Goal: Task Accomplishment & Management: Complete application form

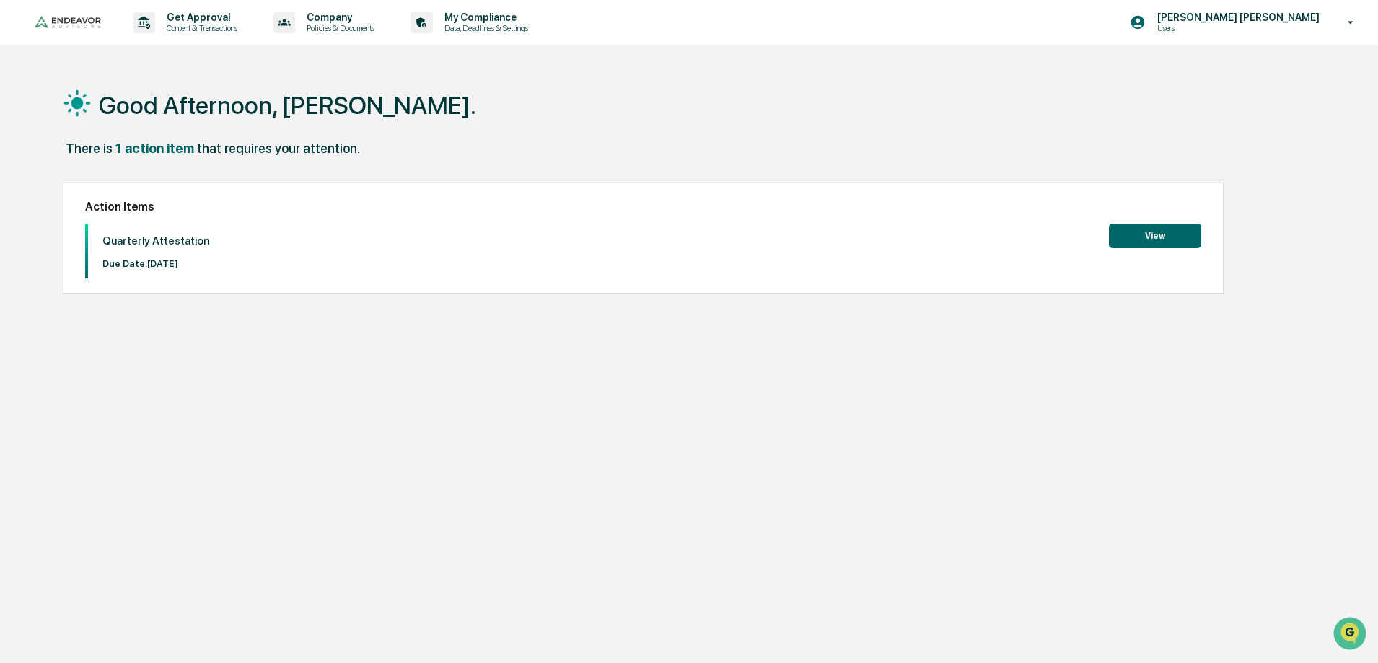
click at [1155, 232] on button "View" at bounding box center [1155, 236] width 92 height 25
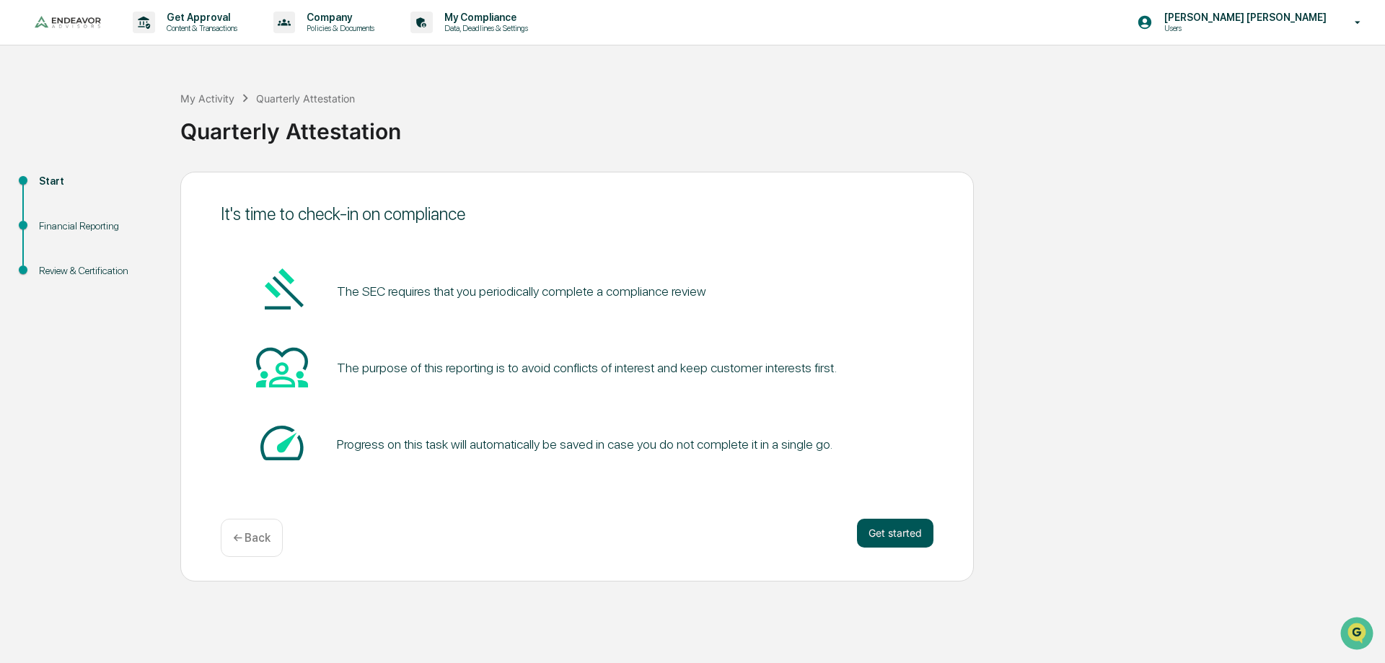
click at [920, 540] on button "Get started" at bounding box center [895, 533] width 76 height 29
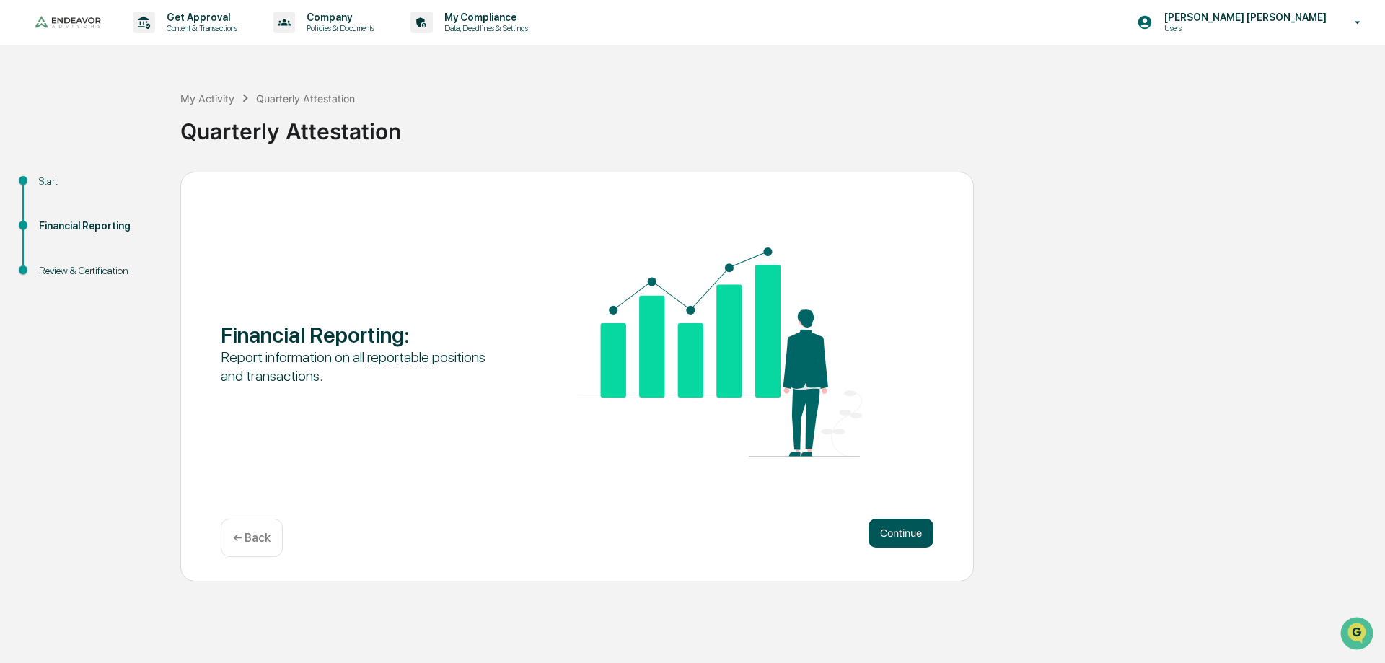
click at [888, 524] on button "Continue" at bounding box center [900, 533] width 65 height 29
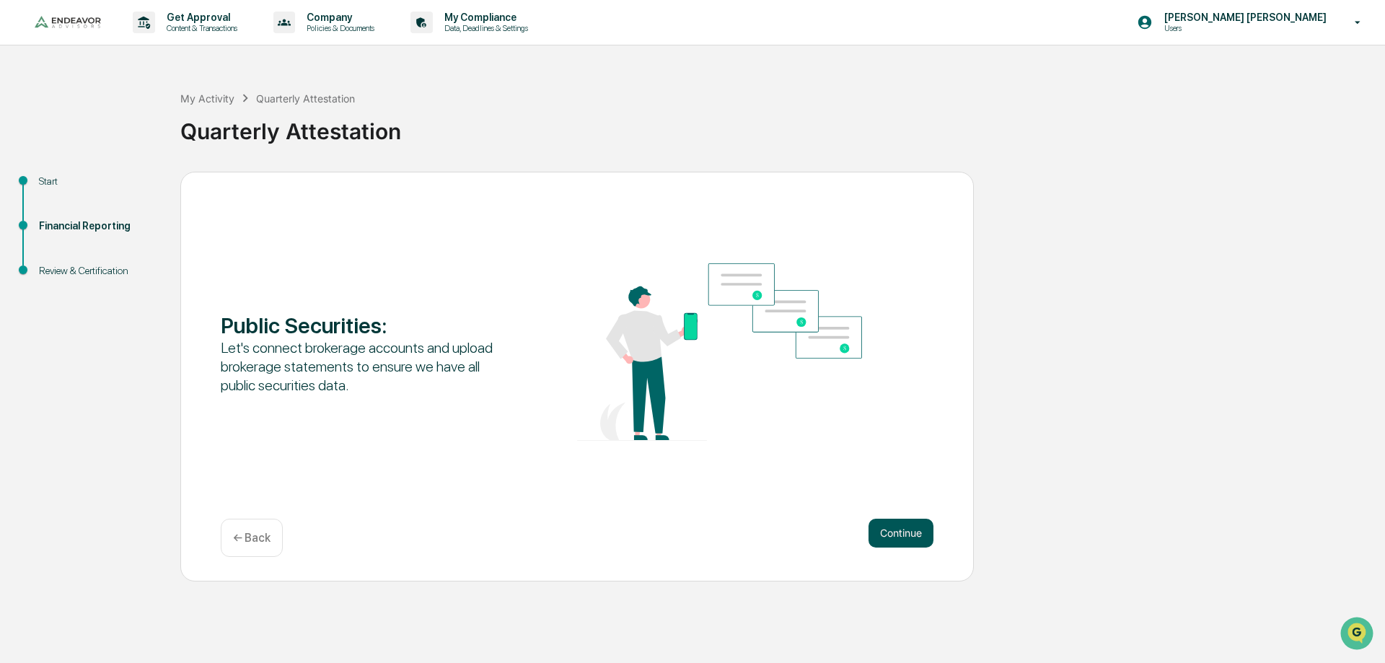
click at [894, 529] on button "Continue" at bounding box center [900, 533] width 65 height 29
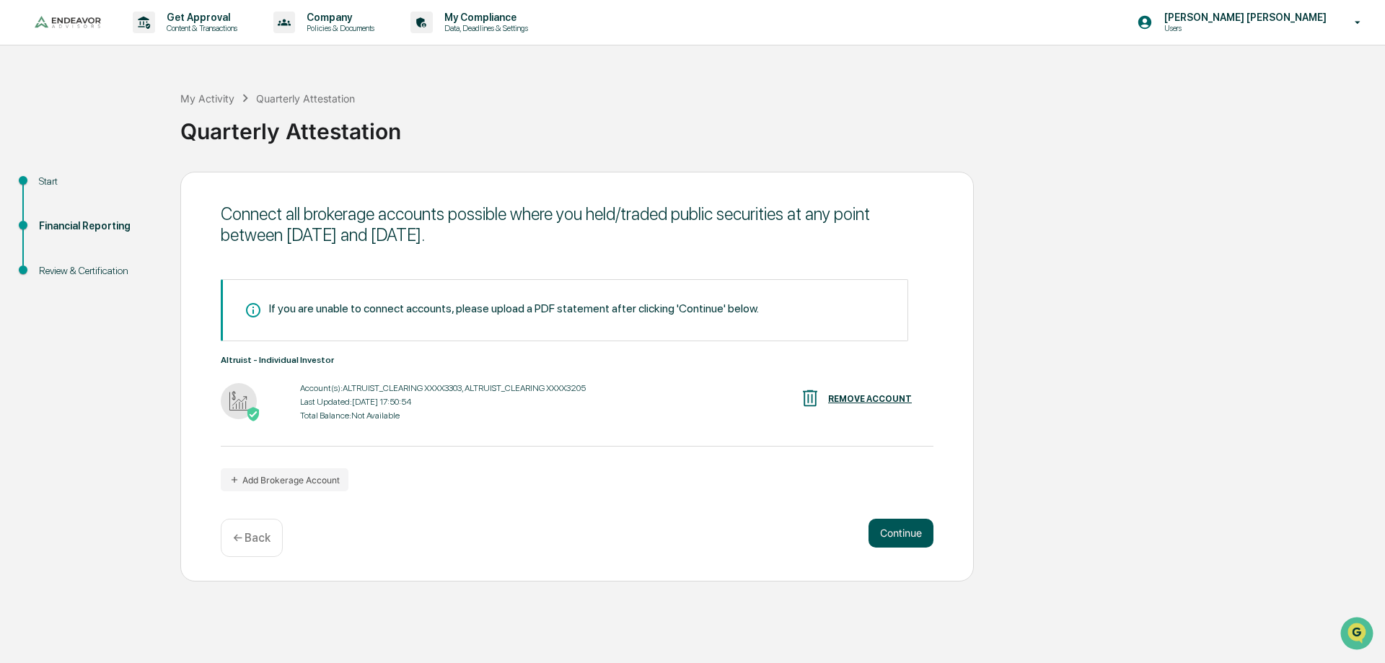
click at [889, 537] on button "Continue" at bounding box center [900, 533] width 65 height 29
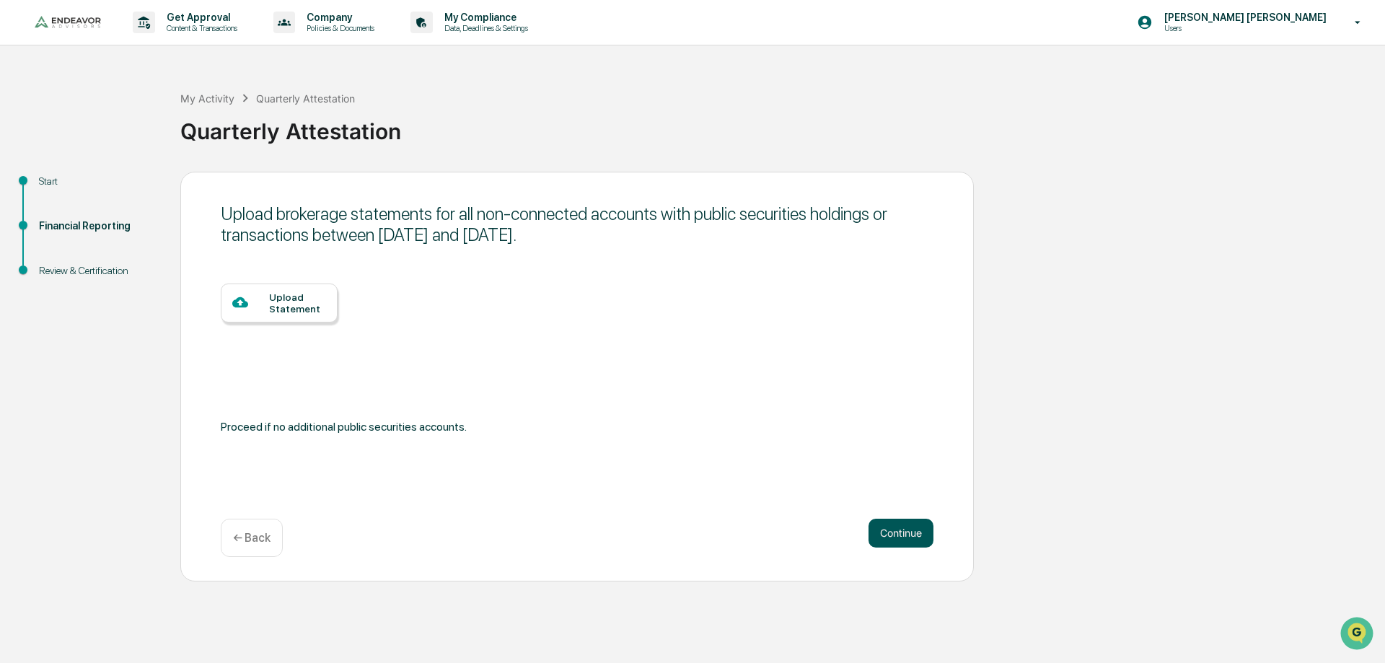
click at [918, 532] on button "Continue" at bounding box center [900, 533] width 65 height 29
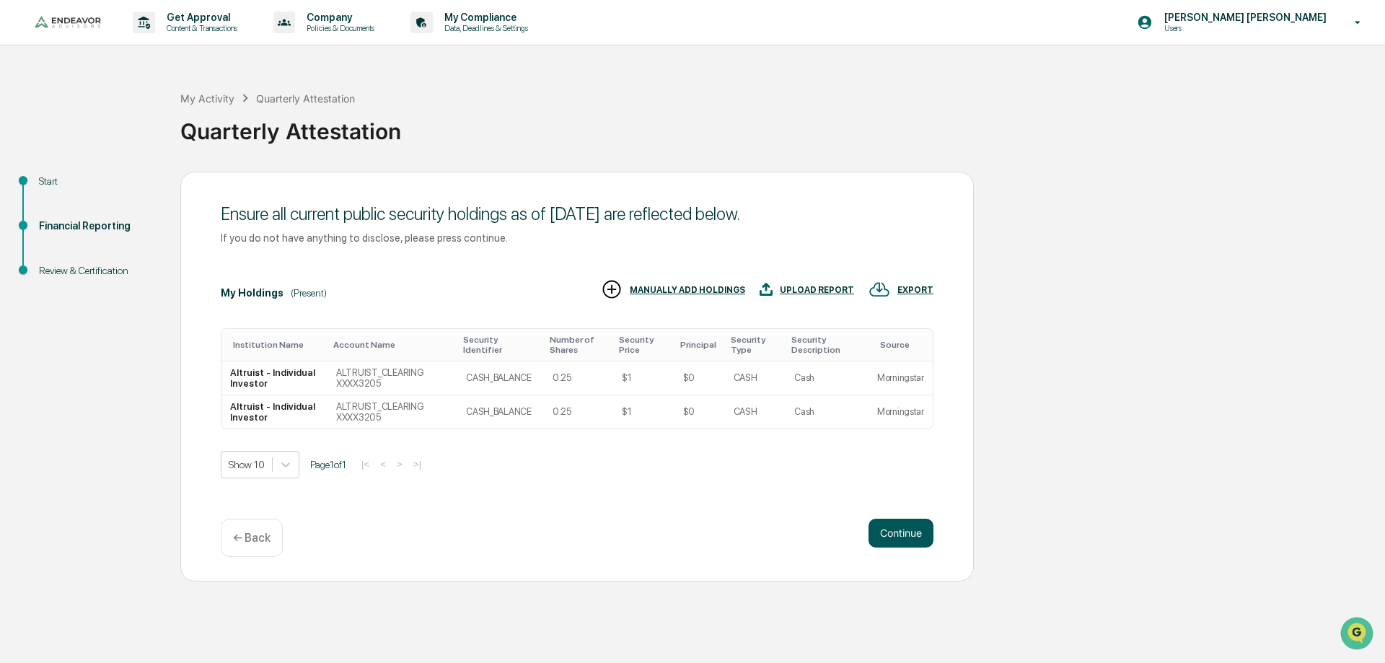
click at [893, 530] on button "Continue" at bounding box center [900, 533] width 65 height 29
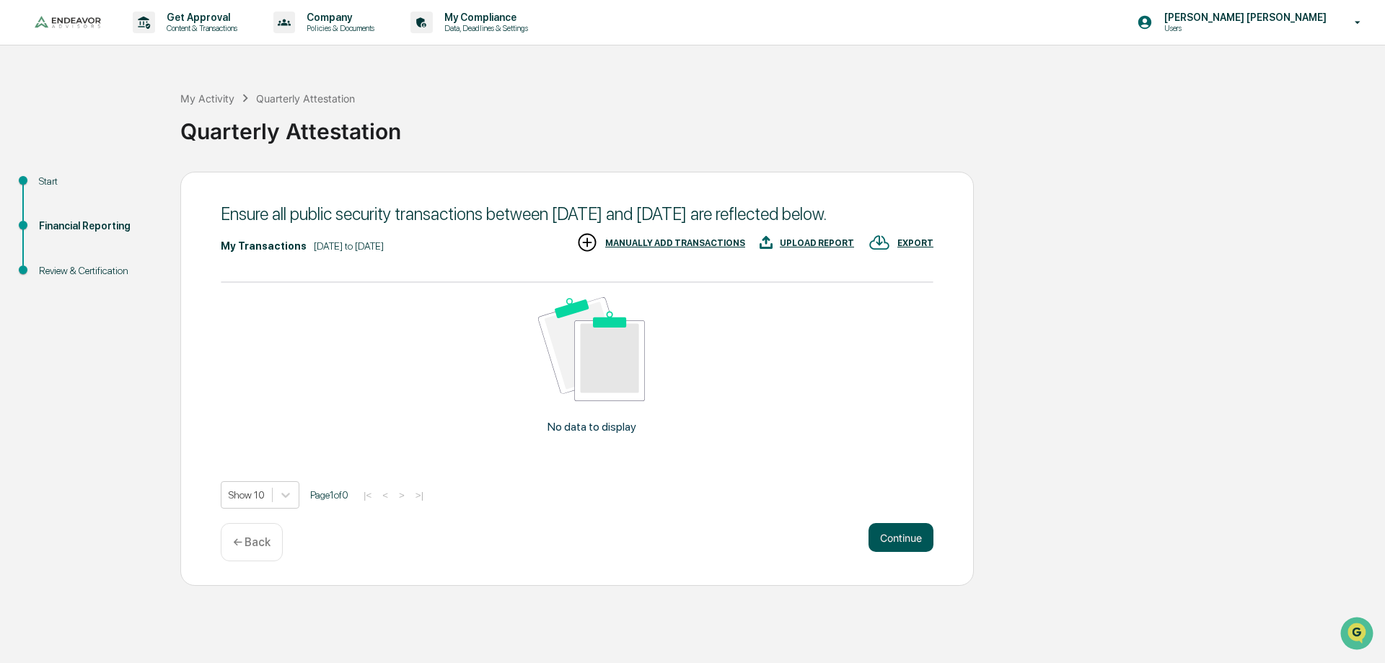
click at [895, 552] on button "Continue" at bounding box center [900, 537] width 65 height 29
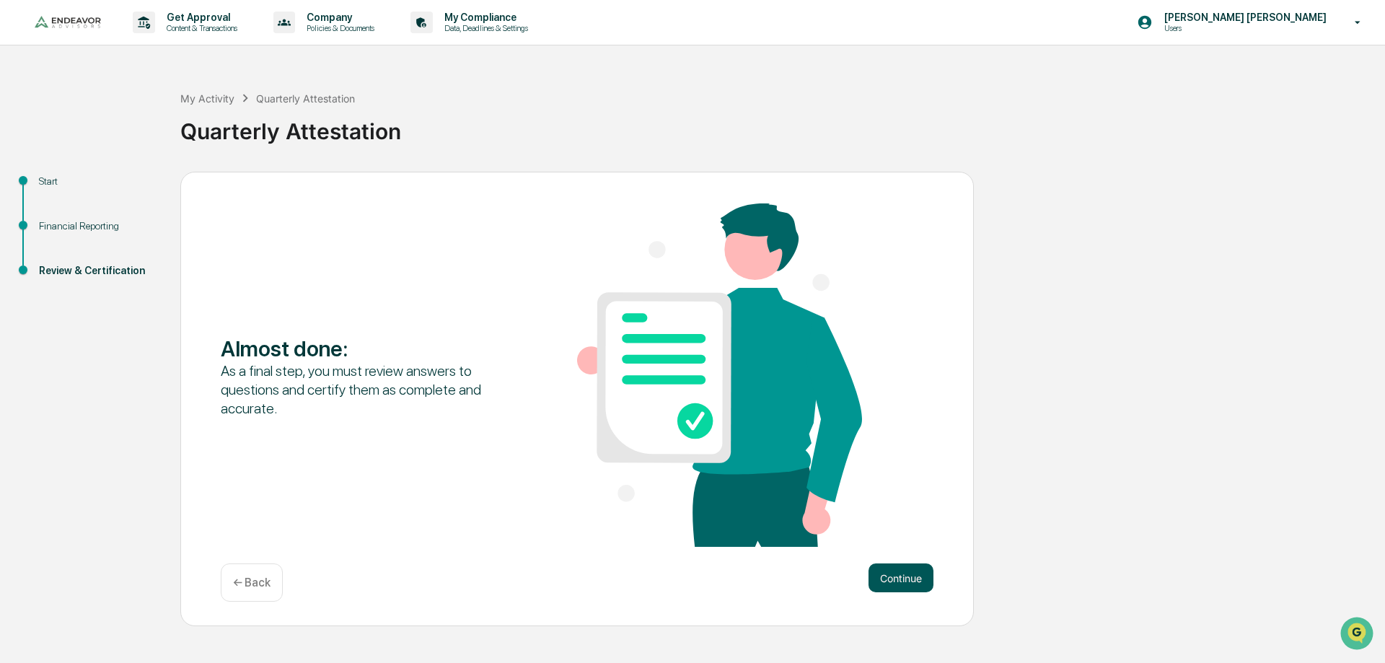
click at [885, 568] on button "Continue" at bounding box center [900, 577] width 65 height 29
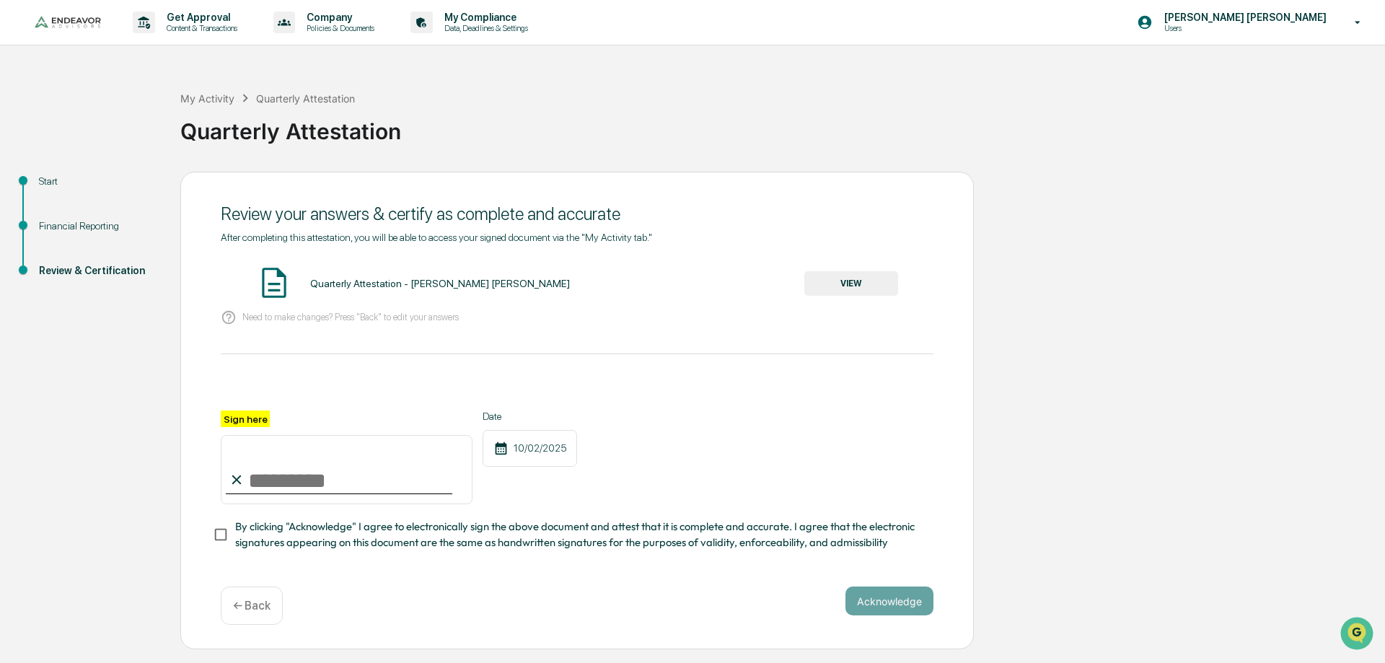
click at [845, 293] on button "VIEW" at bounding box center [851, 283] width 94 height 25
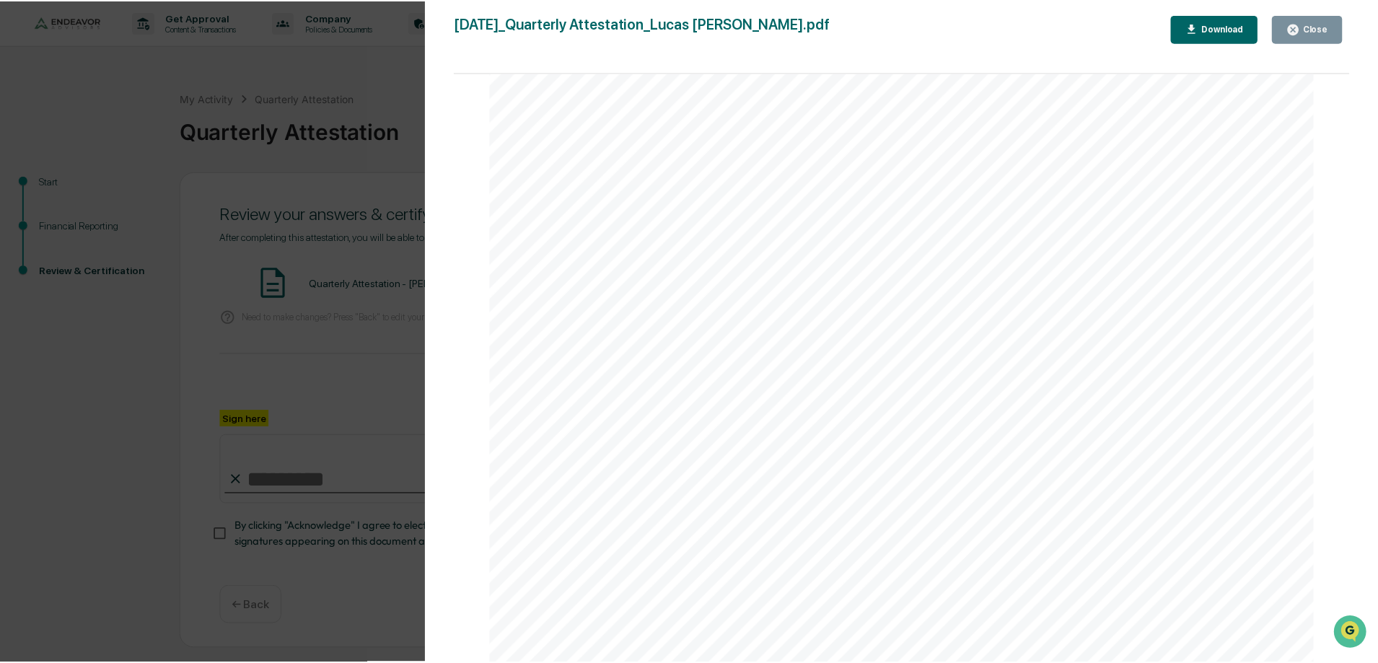
scroll to position [3050, 0]
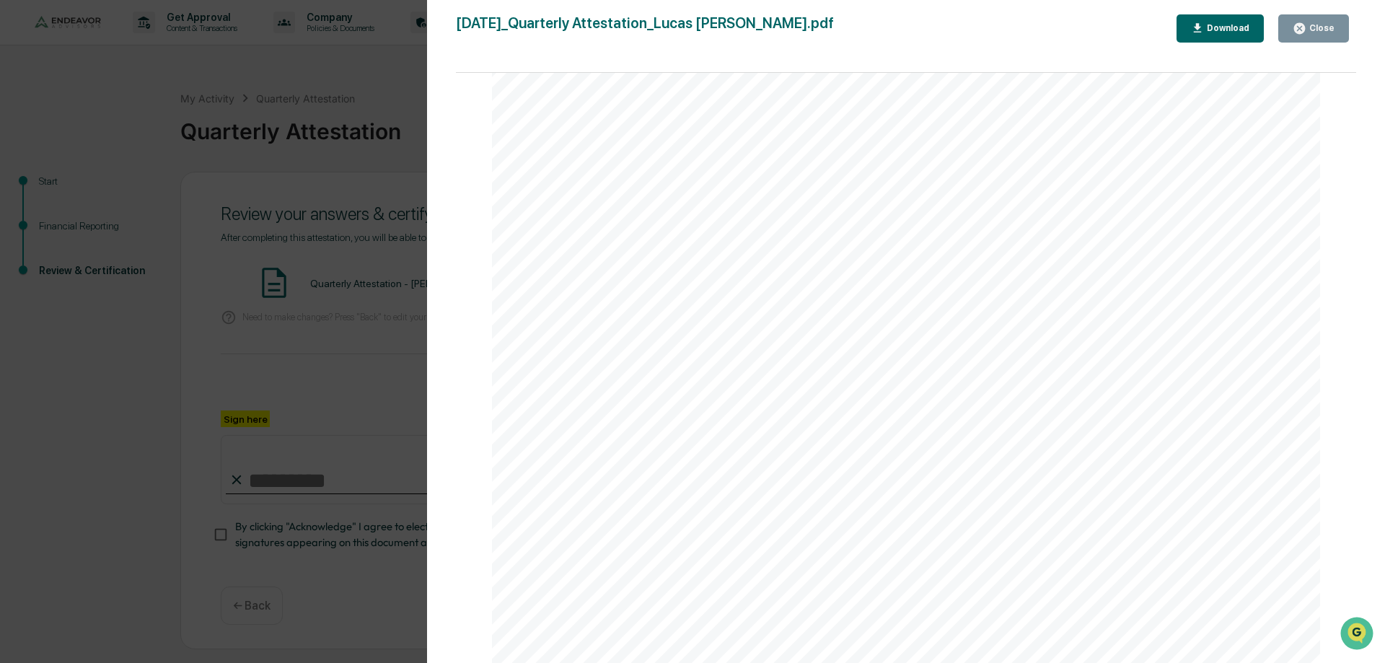
click at [1232, 22] on div "Download" at bounding box center [1220, 29] width 59 height 14
click at [1305, 32] on icon "button" at bounding box center [1299, 28] width 11 height 11
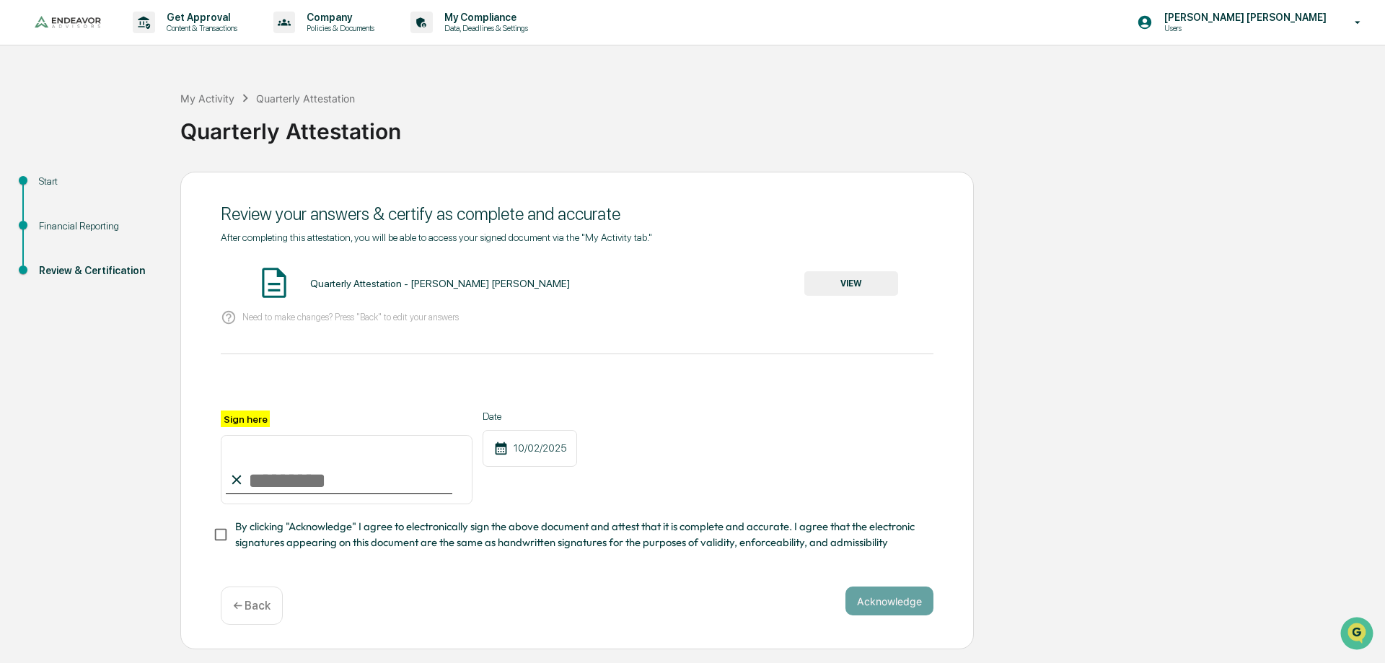
click at [332, 472] on input "Sign here" at bounding box center [347, 469] width 252 height 69
click at [319, 478] on input "Sign here" at bounding box center [347, 469] width 252 height 69
type input "**********"
click at [711, 449] on div "**********" at bounding box center [577, 457] width 713 height 94
click at [868, 600] on button "Acknowledge" at bounding box center [889, 600] width 88 height 29
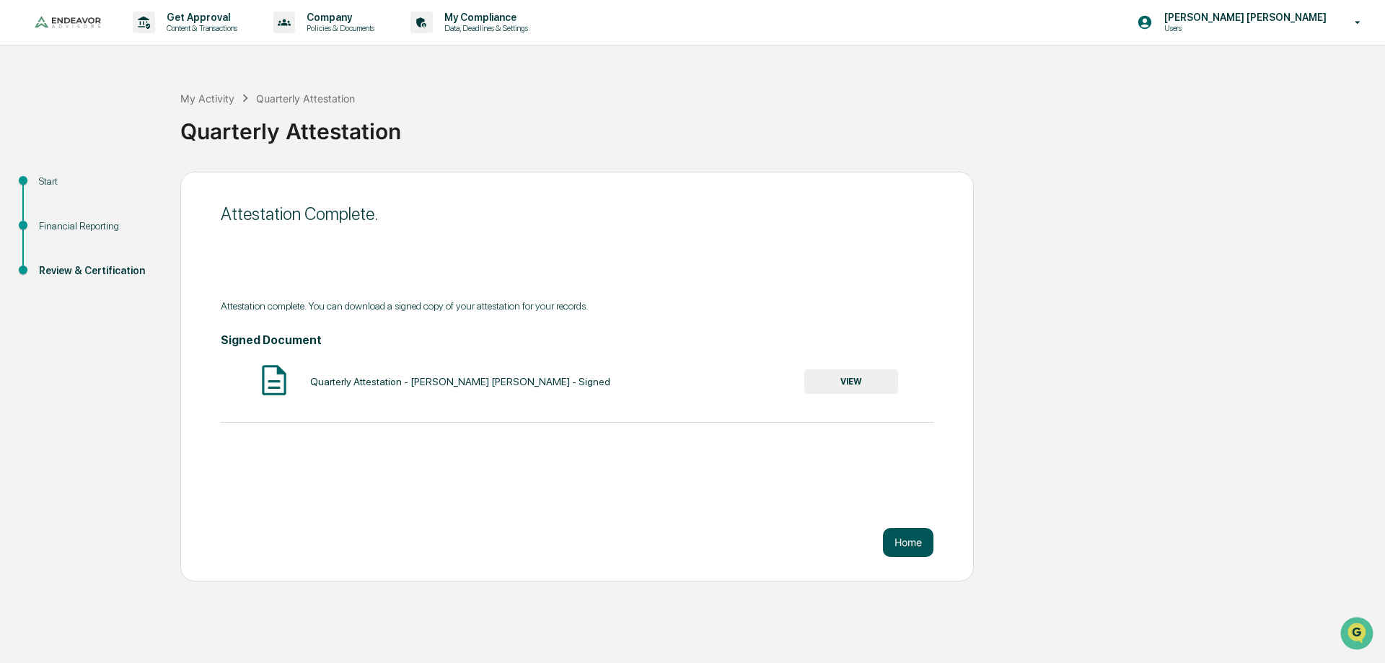
click at [912, 550] on button "Home" at bounding box center [908, 542] width 50 height 29
